Goal: Check status: Check status

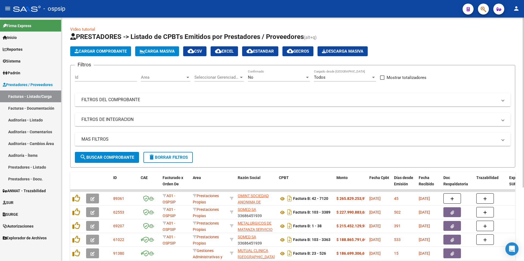
click at [123, 104] on mat-expansion-panel-header "FILTROS DEL COMPROBANTE" at bounding box center [293, 99] width 436 height 13
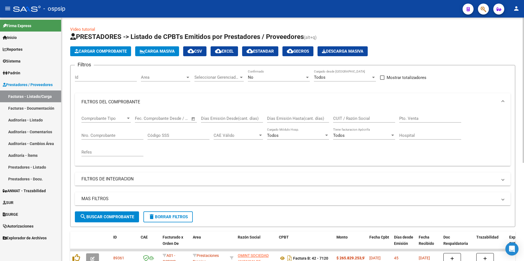
click at [97, 140] on div "Nro. Comprobante" at bounding box center [112, 136] width 62 height 17
click at [98, 136] on input "Nro. Comprobante" at bounding box center [112, 135] width 62 height 5
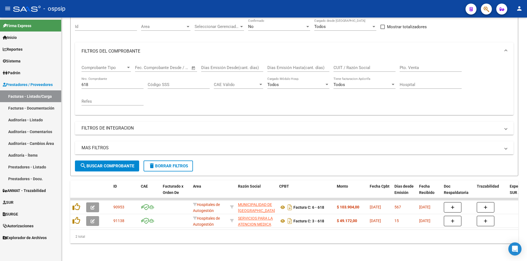
scroll to position [55, 0]
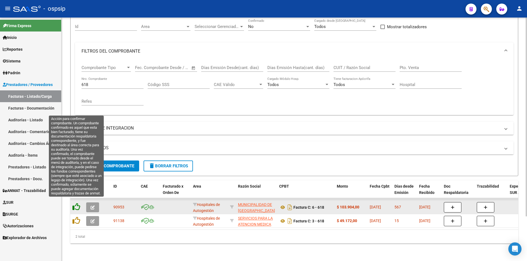
click at [74, 204] on icon at bounding box center [76, 207] width 8 height 8
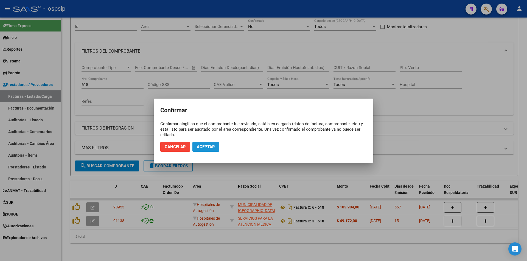
click at [205, 145] on span "Aceptar" at bounding box center [206, 147] width 18 height 5
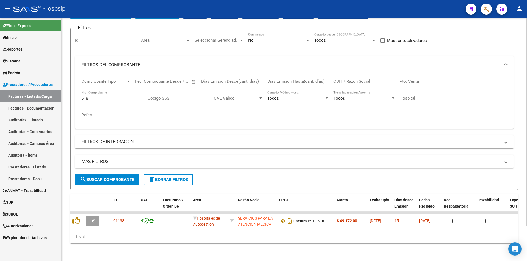
scroll to position [41, 0]
click at [115, 96] on input "618" at bounding box center [112, 98] width 62 height 5
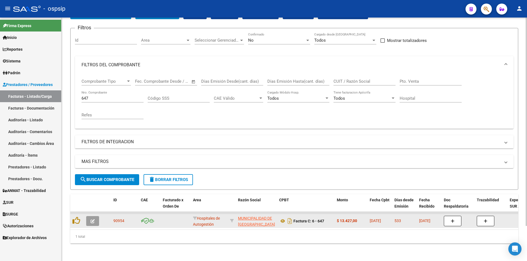
click at [81, 217] on div at bounding box center [76, 221] width 9 height 9
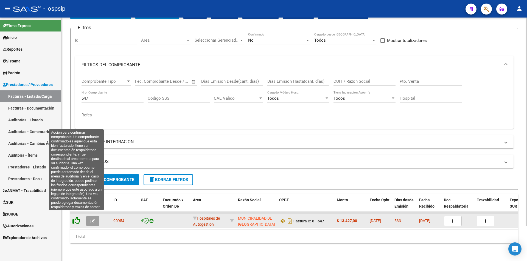
click at [75, 217] on icon at bounding box center [76, 221] width 8 height 8
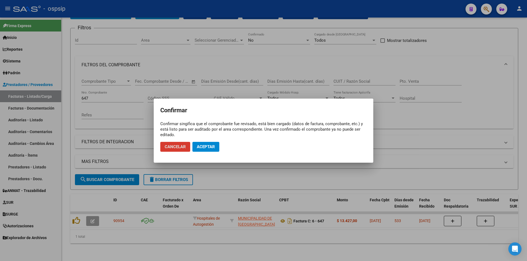
click at [205, 146] on span "Aceptar" at bounding box center [206, 147] width 18 height 5
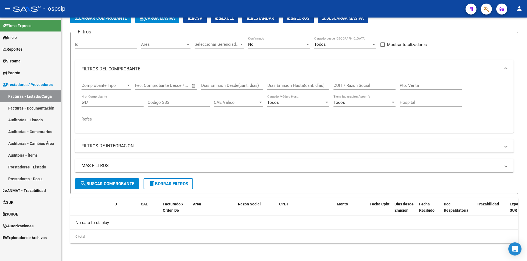
scroll to position [33, 0]
click at [120, 96] on div "647 Nro. Comprobante" at bounding box center [112, 101] width 62 height 12
click at [121, 98] on div "647 Nro. Comprobante" at bounding box center [112, 101] width 62 height 12
click at [117, 102] on input "647" at bounding box center [112, 102] width 62 height 5
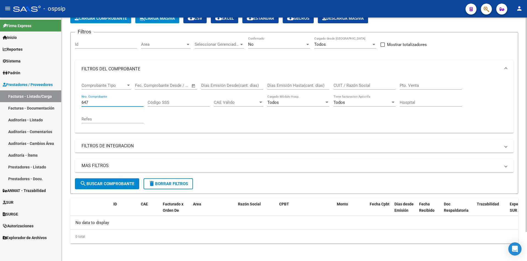
drag, startPoint x: 112, startPoint y: 109, endPoint x: 116, endPoint y: 102, distance: 8.2
click at [112, 108] on div "647 Nro. Comprobante" at bounding box center [112, 103] width 62 height 17
click at [116, 102] on input "647" at bounding box center [112, 102] width 62 height 5
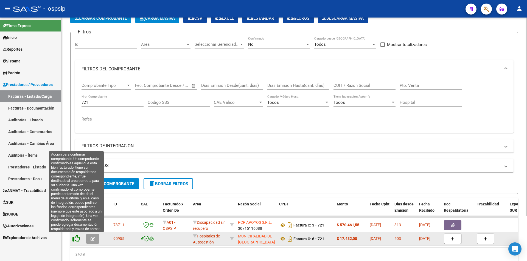
click at [79, 240] on icon at bounding box center [76, 239] width 8 height 8
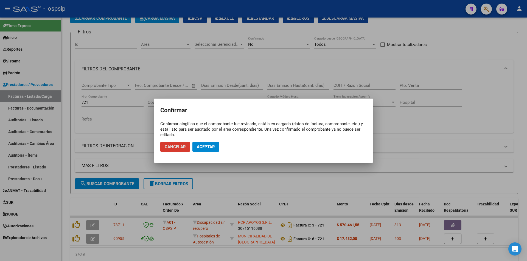
click at [207, 148] on span "Aceptar" at bounding box center [206, 147] width 18 height 5
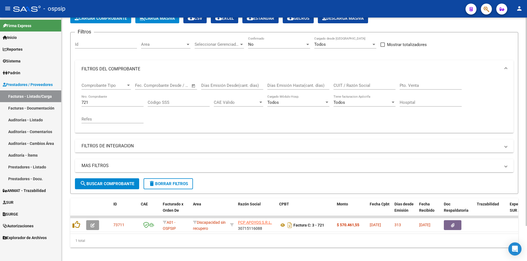
click at [111, 98] on div "721 Nro. Comprobante" at bounding box center [112, 101] width 62 height 12
click at [110, 101] on input "721" at bounding box center [112, 102] width 62 height 5
type input "787"
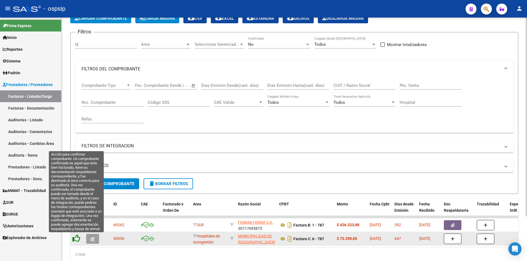
click at [76, 240] on icon at bounding box center [76, 239] width 8 height 8
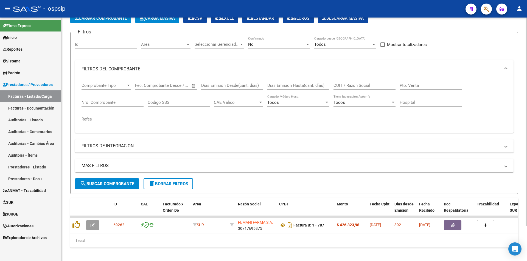
click at [124, 104] on input "Nro. Comprobante" at bounding box center [112, 102] width 62 height 5
type input "4"
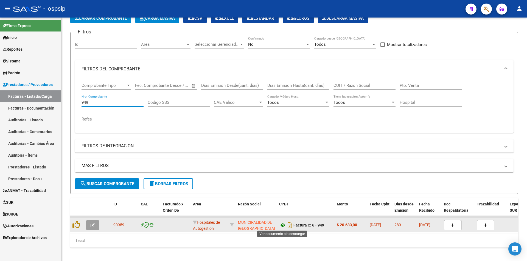
type input "949"
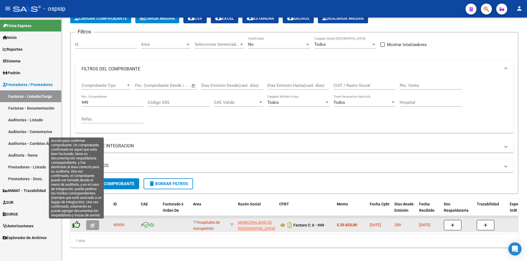
click at [75, 226] on icon at bounding box center [76, 225] width 8 height 8
